Goal: Information Seeking & Learning: Learn about a topic

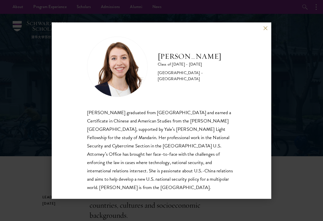
scroll to position [1, 0]
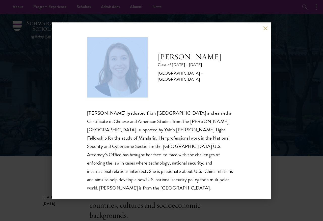
click at [272, 37] on div "[PERSON_NAME] Class of [DATE] - [DATE] [GEOGRAPHIC_DATA] - [GEOGRAPHIC_DATA] [P…" at bounding box center [161, 110] width 323 height 221
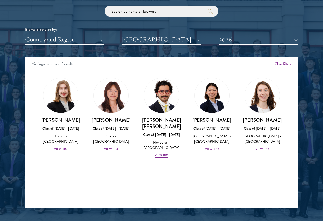
click at [282, 40] on button "2026" at bounding box center [258, 39] width 79 height 10
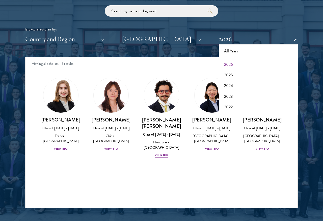
click at [272, 52] on button "All Years" at bounding box center [258, 51] width 76 height 11
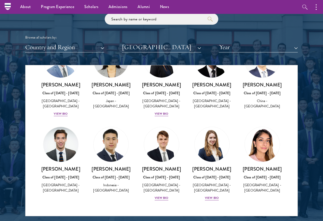
scroll to position [583, 0]
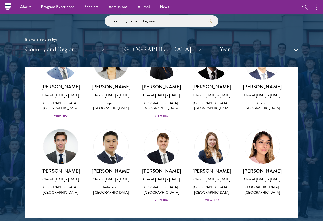
click at [233, 46] on button "Year" at bounding box center [258, 49] width 79 height 10
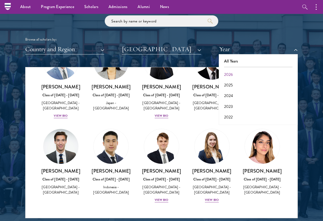
click at [228, 83] on button "2025" at bounding box center [258, 85] width 76 height 11
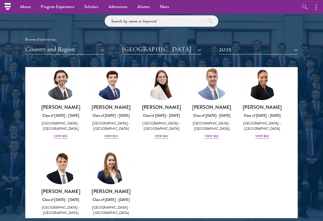
scroll to position [24, 0]
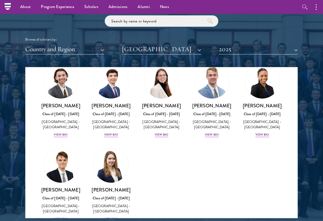
click at [59, 134] on div "View Bio" at bounding box center [61, 134] width 14 height 5
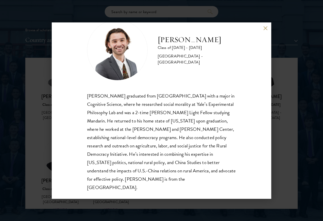
scroll to position [17, 0]
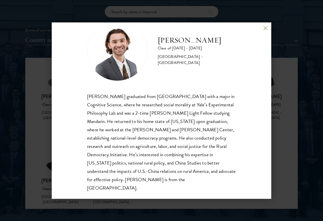
click at [272, 35] on div "[PERSON_NAME] Class of [DATE] - [DATE] [GEOGRAPHIC_DATA] - [GEOGRAPHIC_DATA] [P…" at bounding box center [161, 110] width 323 height 221
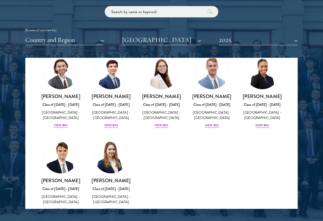
click at [111, 123] on div "View Bio" at bounding box center [111, 125] width 14 height 5
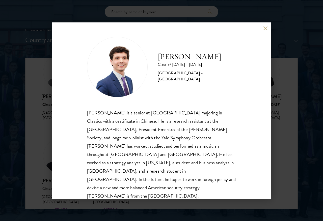
scroll to position [1, 0]
click at [272, 30] on div "[PERSON_NAME] Class of [DATE] - [DATE] [GEOGRAPHIC_DATA] - [GEOGRAPHIC_DATA] [P…" at bounding box center [161, 110] width 323 height 221
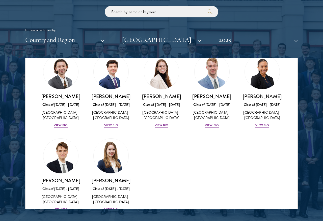
click at [163, 123] on div "View Bio" at bounding box center [162, 125] width 14 height 5
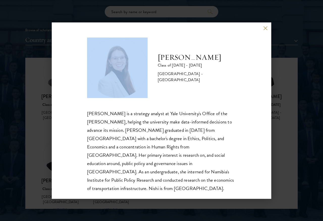
click at [265, 30] on button at bounding box center [265, 28] width 4 height 4
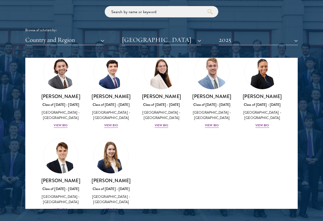
click at [212, 121] on div "[PERSON_NAME] Class of [DATE] - [DATE] [GEOGRAPHIC_DATA] - [GEOGRAPHIC_DATA] Vi…" at bounding box center [212, 110] width 40 height 35
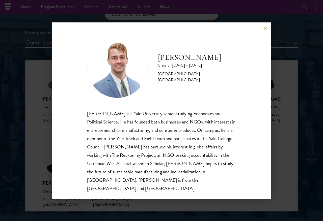
scroll to position [590, 0]
click at [271, 41] on div "[PERSON_NAME] Class of [DATE] - [DATE] [GEOGRAPHIC_DATA] - [GEOGRAPHIC_DATA] [P…" at bounding box center [161, 110] width 219 height 177
click at [266, 31] on button at bounding box center [265, 28] width 4 height 4
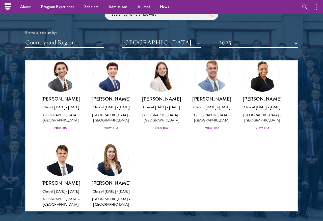
click at [272, 66] on img at bounding box center [262, 74] width 35 height 35
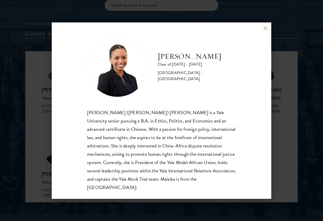
scroll to position [1, 0]
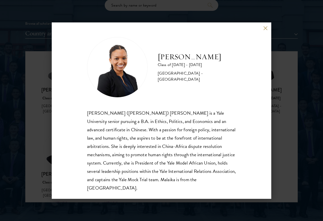
click at [24, 77] on div "[PERSON_NAME] Class of [DATE] - [DATE] [GEOGRAPHIC_DATA] - [GEOGRAPHIC_DATA] [P…" at bounding box center [161, 110] width 323 height 221
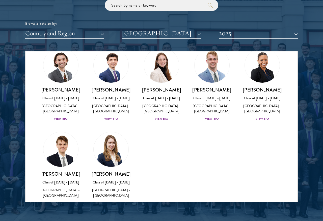
click at [53, 154] on img at bounding box center [60, 149] width 35 height 35
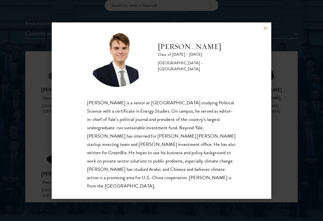
scroll to position [11, 0]
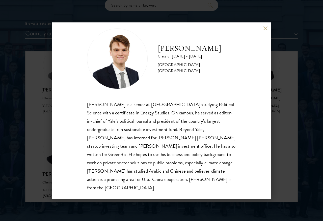
click at [37, 107] on div "[PERSON_NAME] Class of [DATE] - [DATE] [GEOGRAPHIC_DATA] - [GEOGRAPHIC_DATA] [P…" at bounding box center [161, 110] width 323 height 221
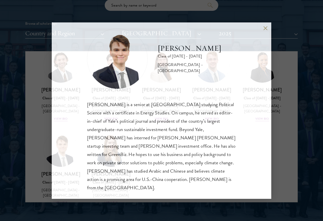
scroll to position [9, 0]
